Goal: Task Accomplishment & Management: Complete application form

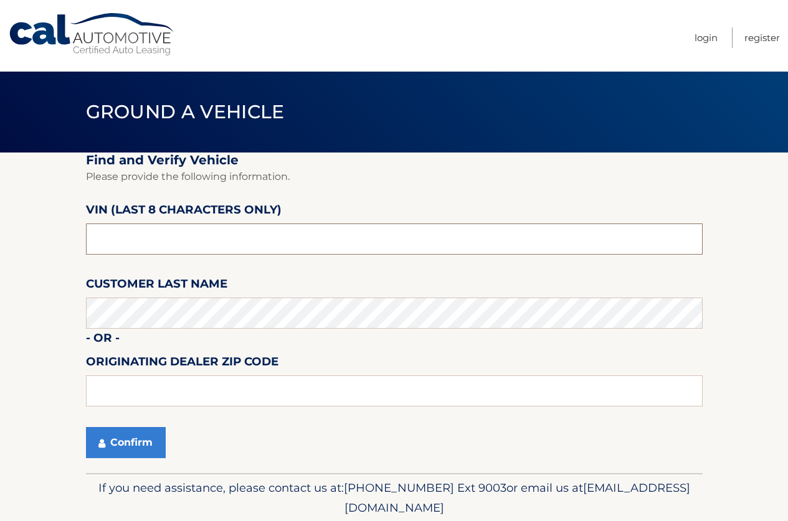
click at [218, 245] on input "text" at bounding box center [394, 239] width 617 height 31
type input "PN580183"
click at [142, 449] on button "Confirm" at bounding box center [126, 442] width 80 height 31
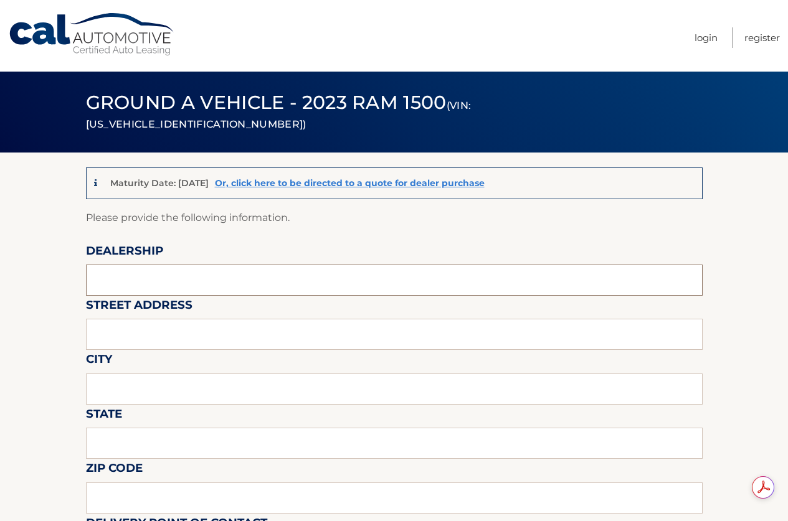
click at [183, 277] on input "text" at bounding box center [394, 280] width 617 height 31
type input "Reedman Toll"
type input "1700 E LINCOLN HWY"
type input "LANGHORNE"
type input "PA"
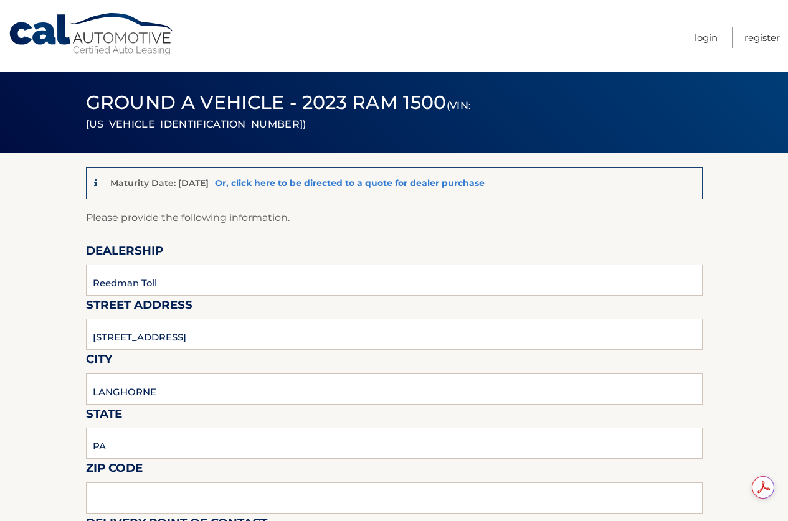
type input "19047"
type input "JOSEPH BULGER"
type input "2157574961"
type input "JBULGER@REEDMANTOLL.COM"
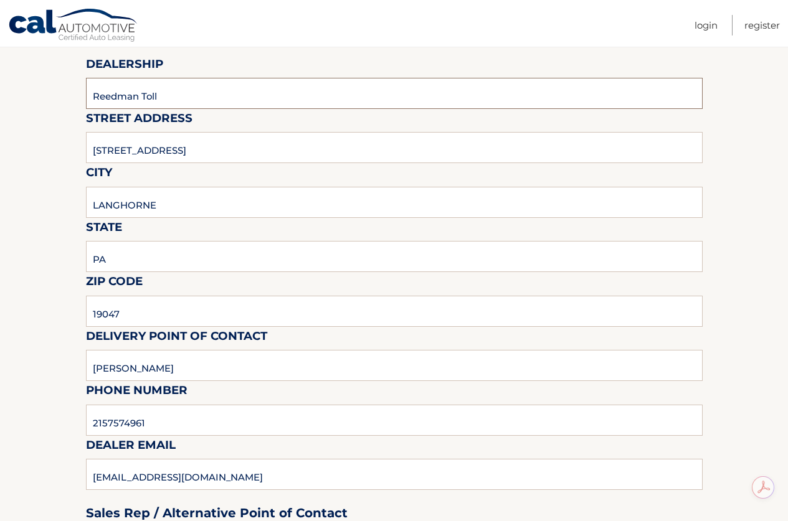
scroll to position [374, 0]
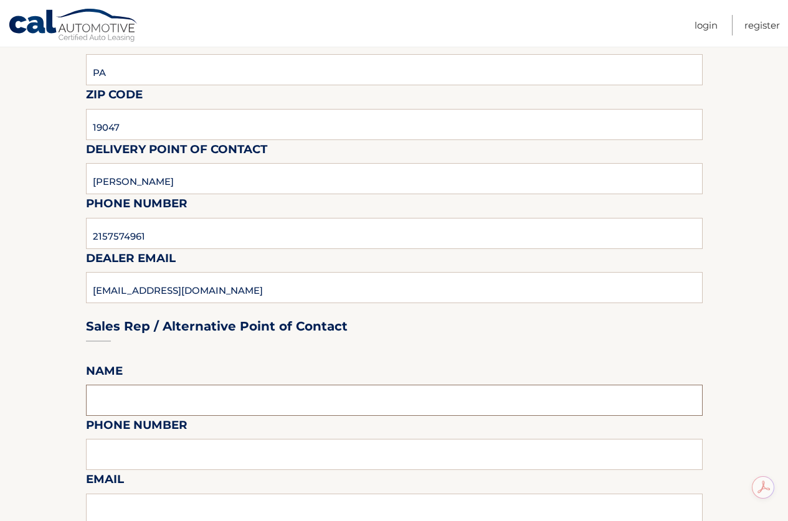
click at [178, 406] on input "text" at bounding box center [394, 400] width 617 height 31
type input "JOSEPH BULGER"
type input "2157574961"
type input "JBULGER@REEDMANTOLL.COM"
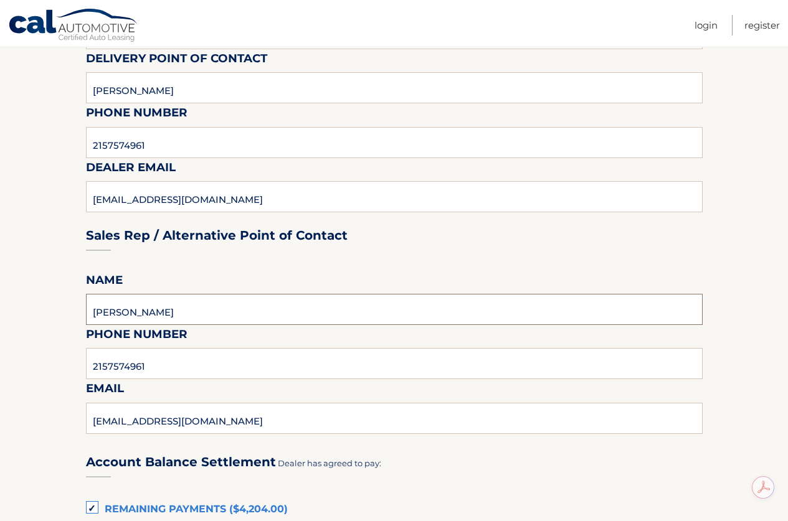
scroll to position [623, 0]
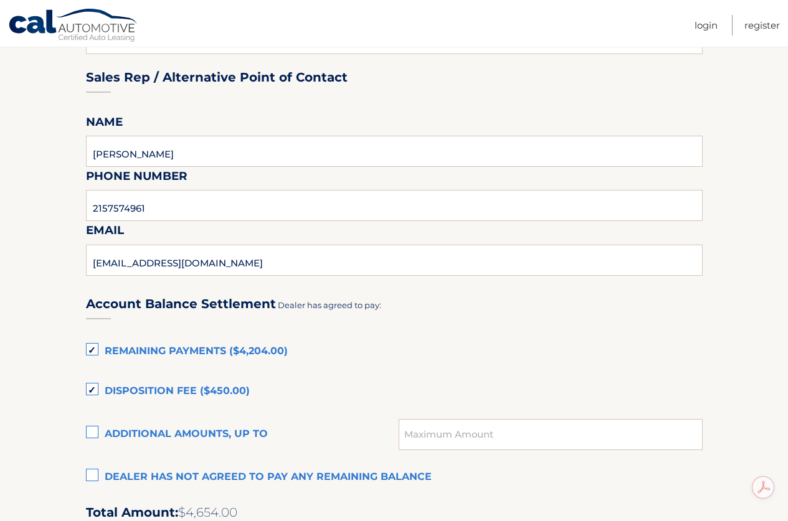
click at [90, 475] on label "Dealer has not agreed to pay any remaining balance" at bounding box center [394, 477] width 617 height 25
click at [0, 0] on input "Dealer has not agreed to pay any remaining balance" at bounding box center [0, 0] width 0 height 0
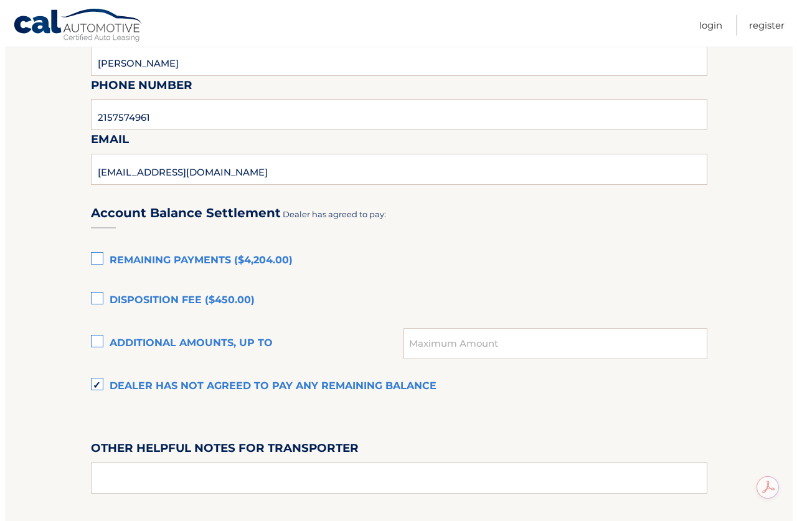
scroll to position [810, 0]
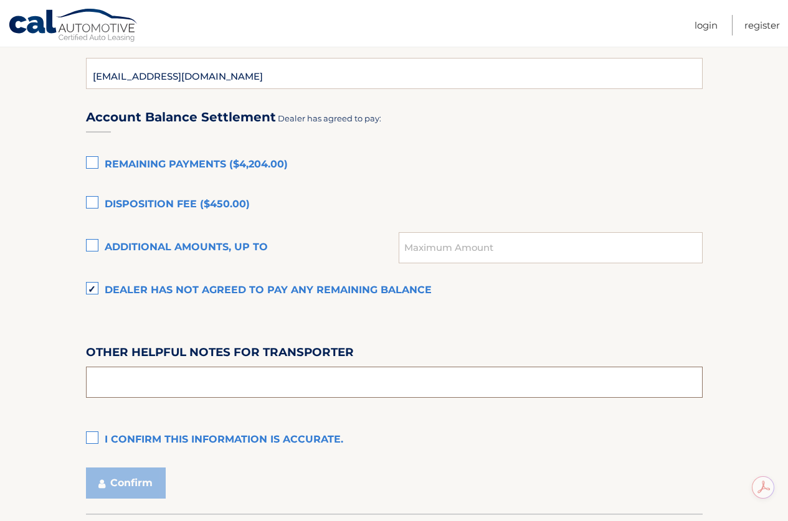
click at [157, 380] on input "text" at bounding box center [394, 382] width 617 height 31
type input "PICK UP FROM 9-4 M-F SAT 9-2, COME TO THE LEASE RETURN/APPRAISAL BUILDING BEHIN…"
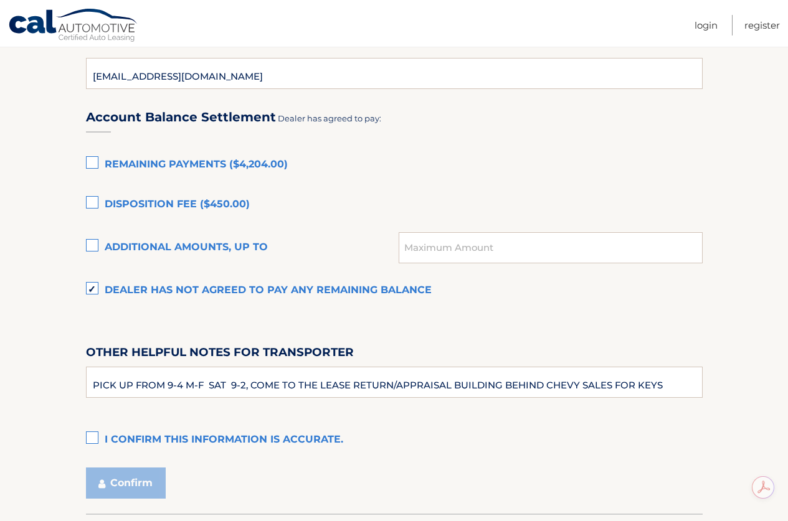
click at [95, 434] on label "I confirm this information is accurate." at bounding box center [394, 440] width 617 height 25
click at [0, 0] on input "I confirm this information is accurate." at bounding box center [0, 0] width 0 height 0
click at [140, 488] on button "Confirm" at bounding box center [126, 483] width 80 height 31
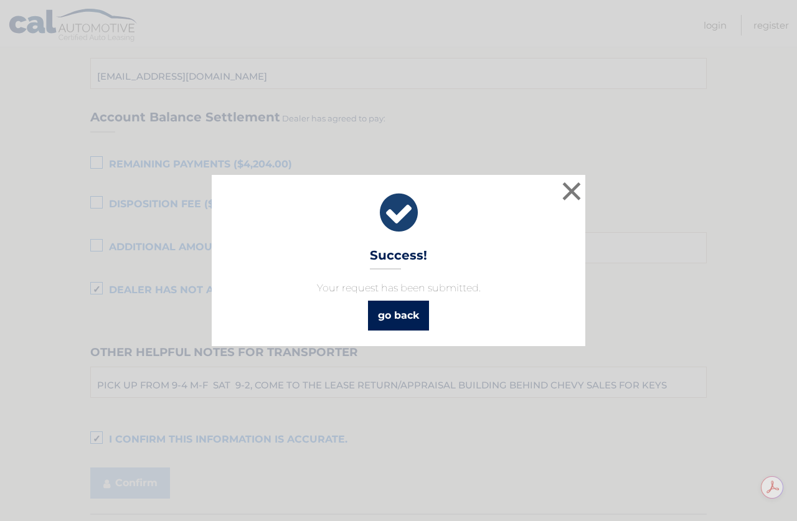
click at [402, 326] on link "go back" at bounding box center [398, 316] width 61 height 30
